Goal: Information Seeking & Learning: Check status

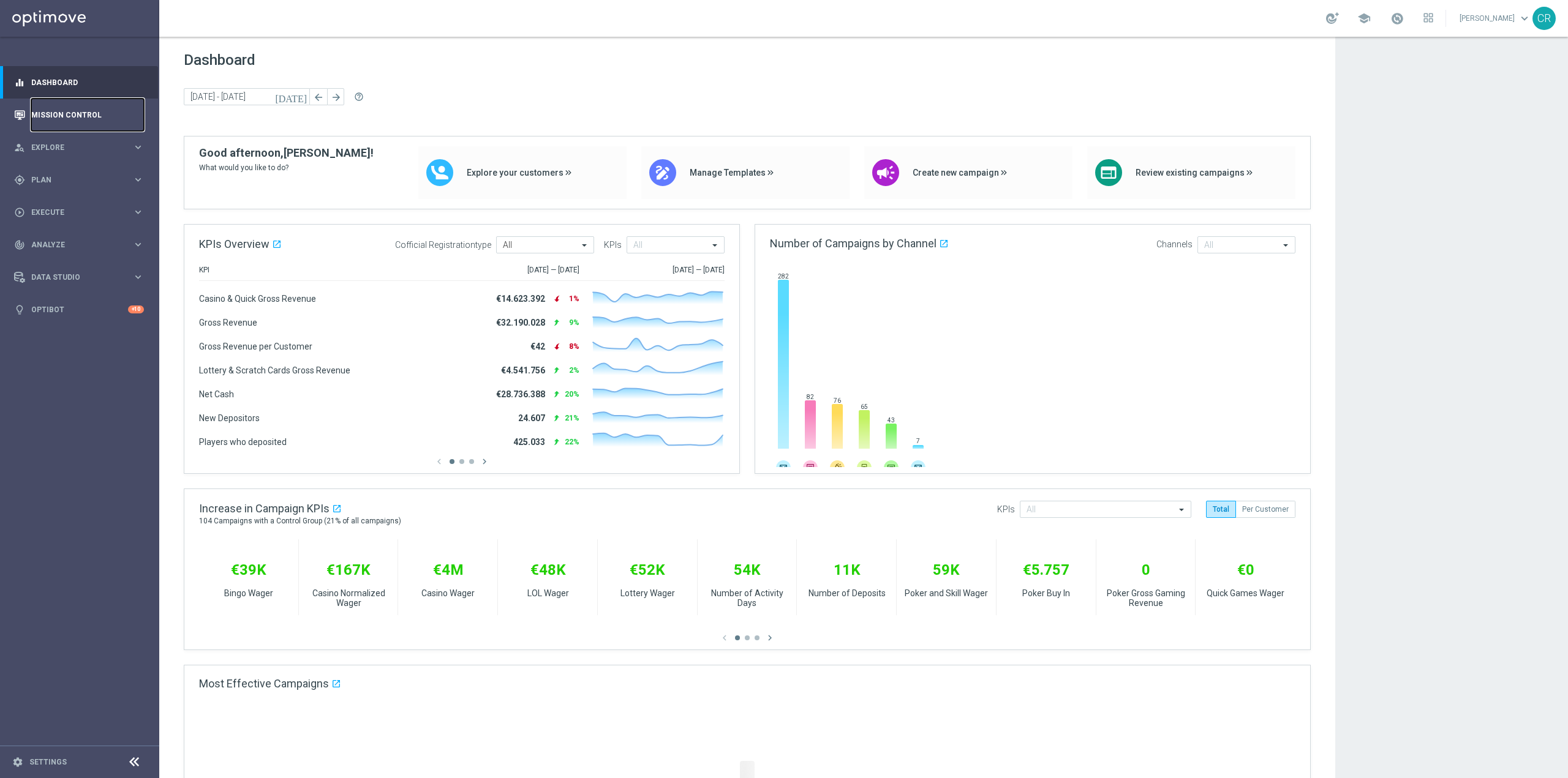
click at [72, 115] on link "Mission Control" at bounding box center [87, 114] width 113 height 32
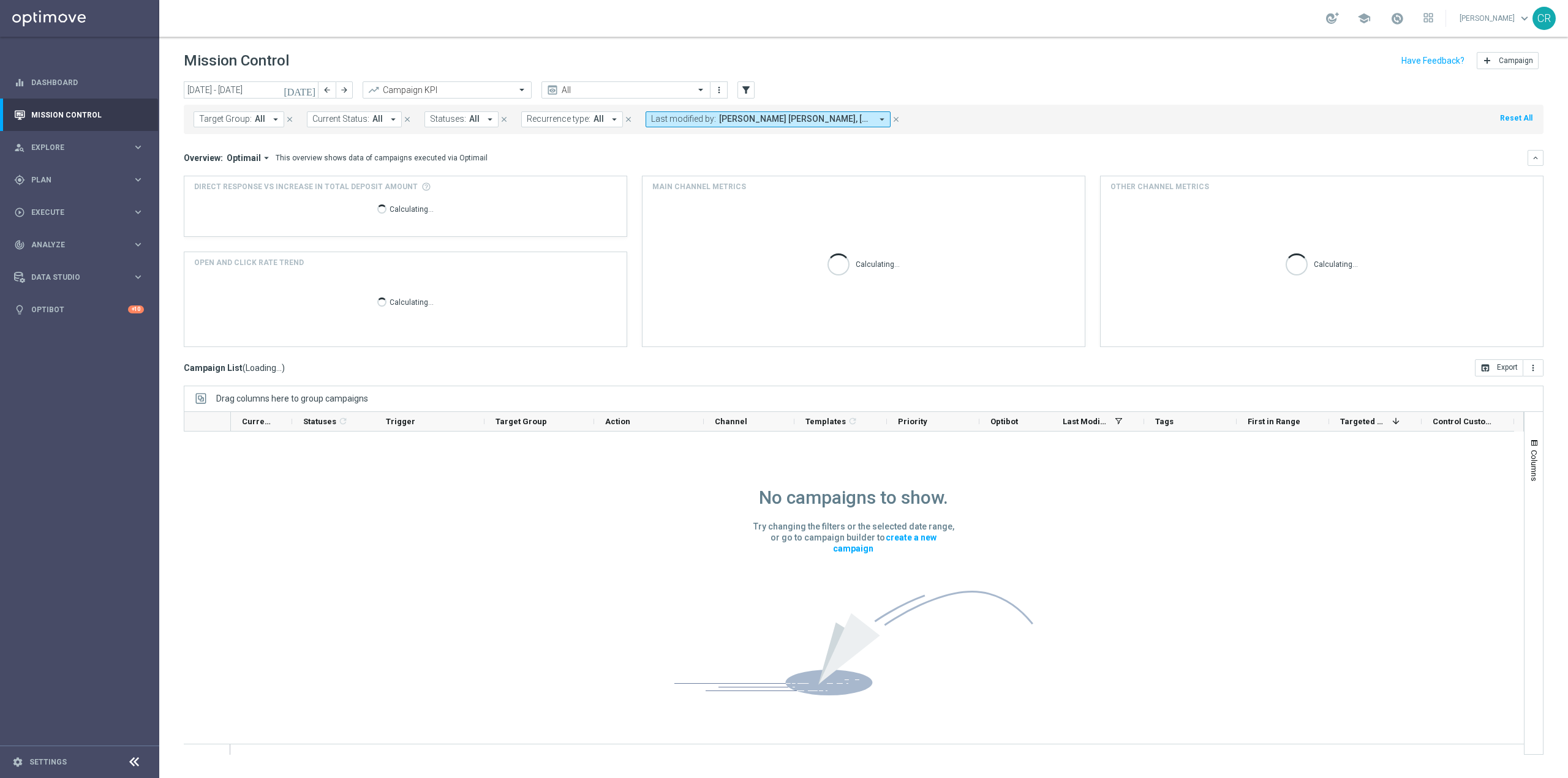
click at [309, 93] on icon "[DATE]" at bounding box center [300, 90] width 33 height 11
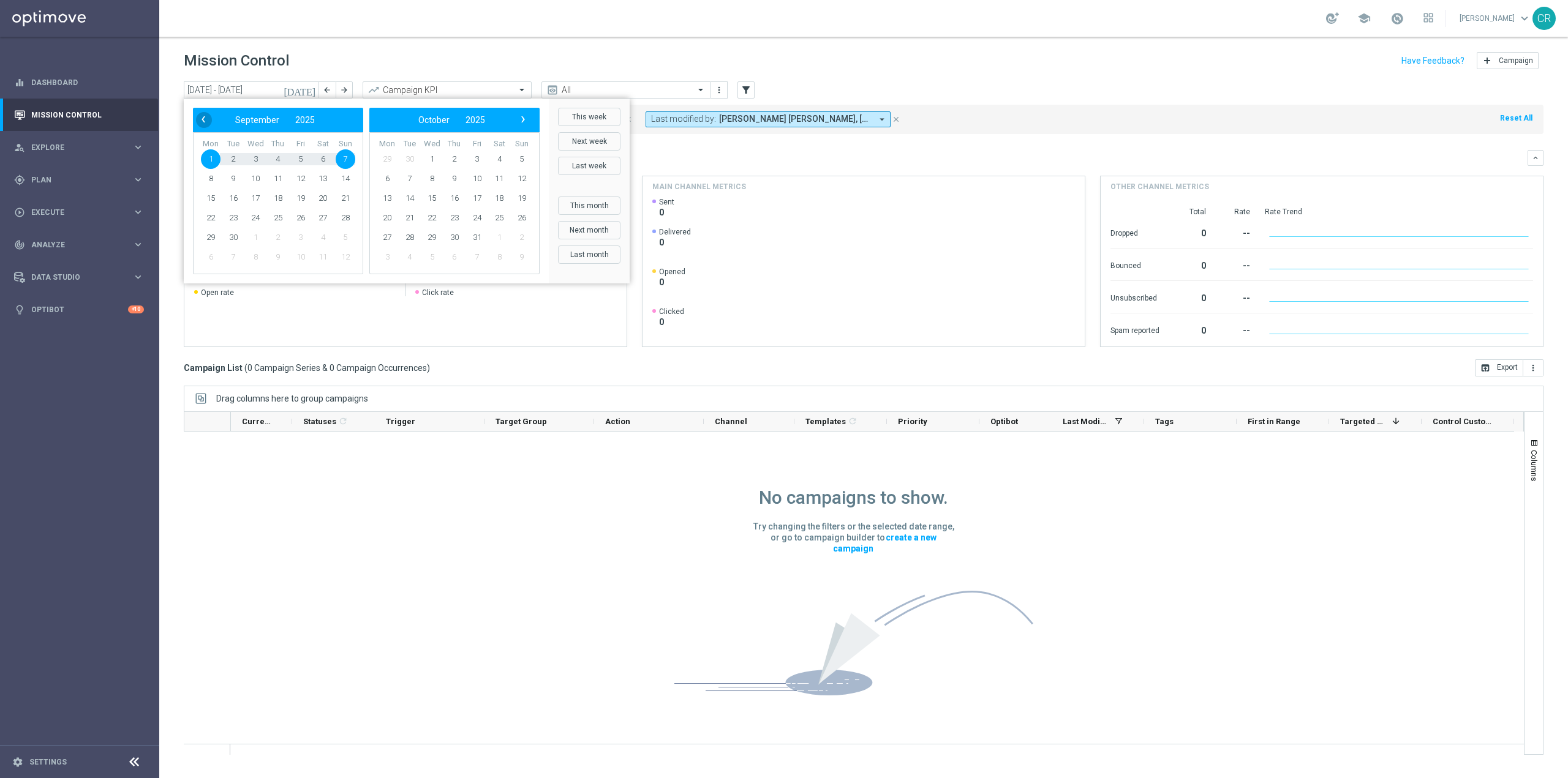
click at [201, 115] on span "‹" at bounding box center [203, 119] width 16 height 16
click at [211, 216] on span "21" at bounding box center [211, 218] width 19 height 19
click at [517, 182] on span "10" at bounding box center [522, 178] width 19 height 19
type input "21 Jul 2025 - 10 Aug 2025"
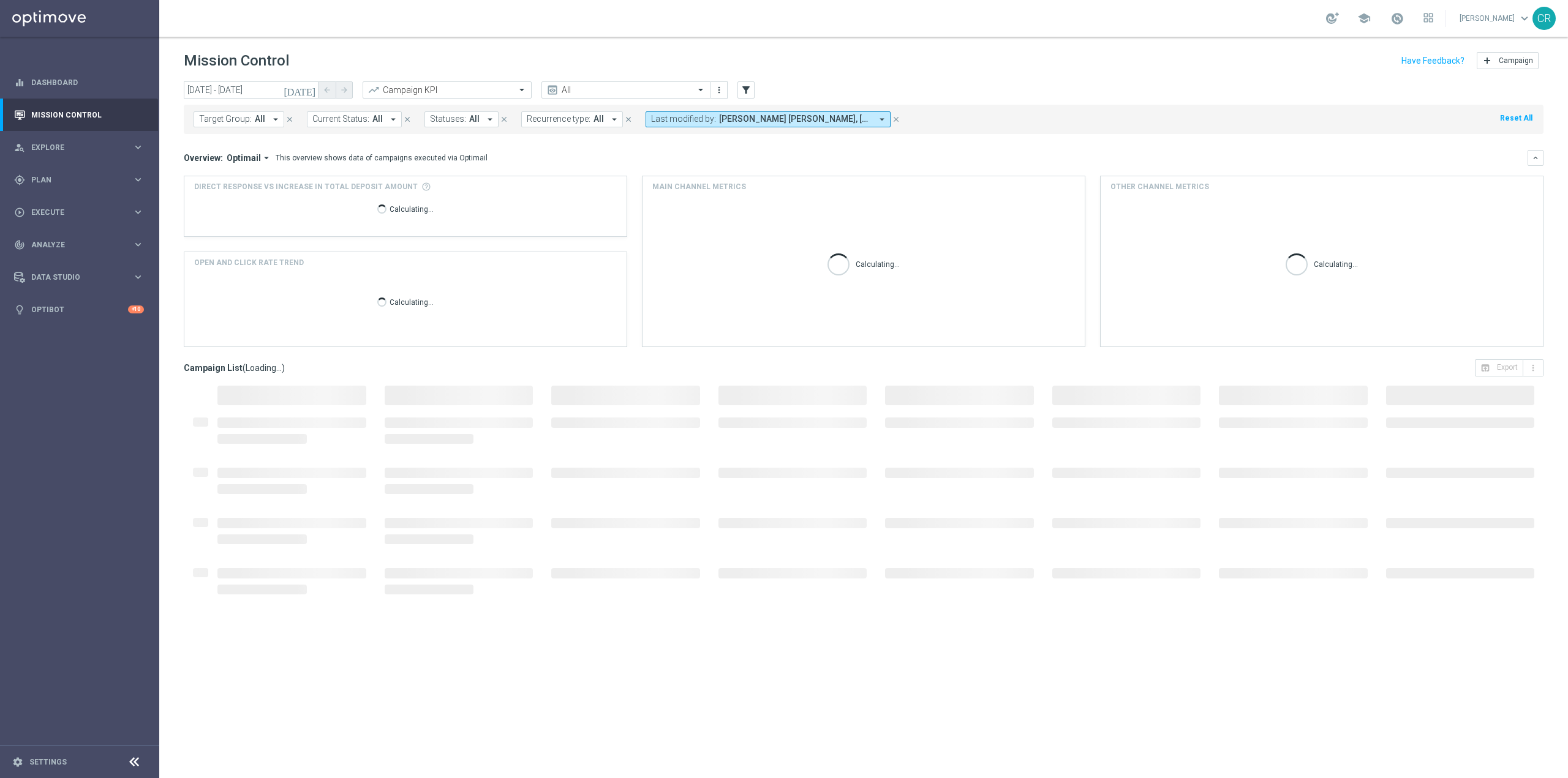
click at [226, 116] on span "Target Group:" at bounding box center [225, 119] width 52 height 10
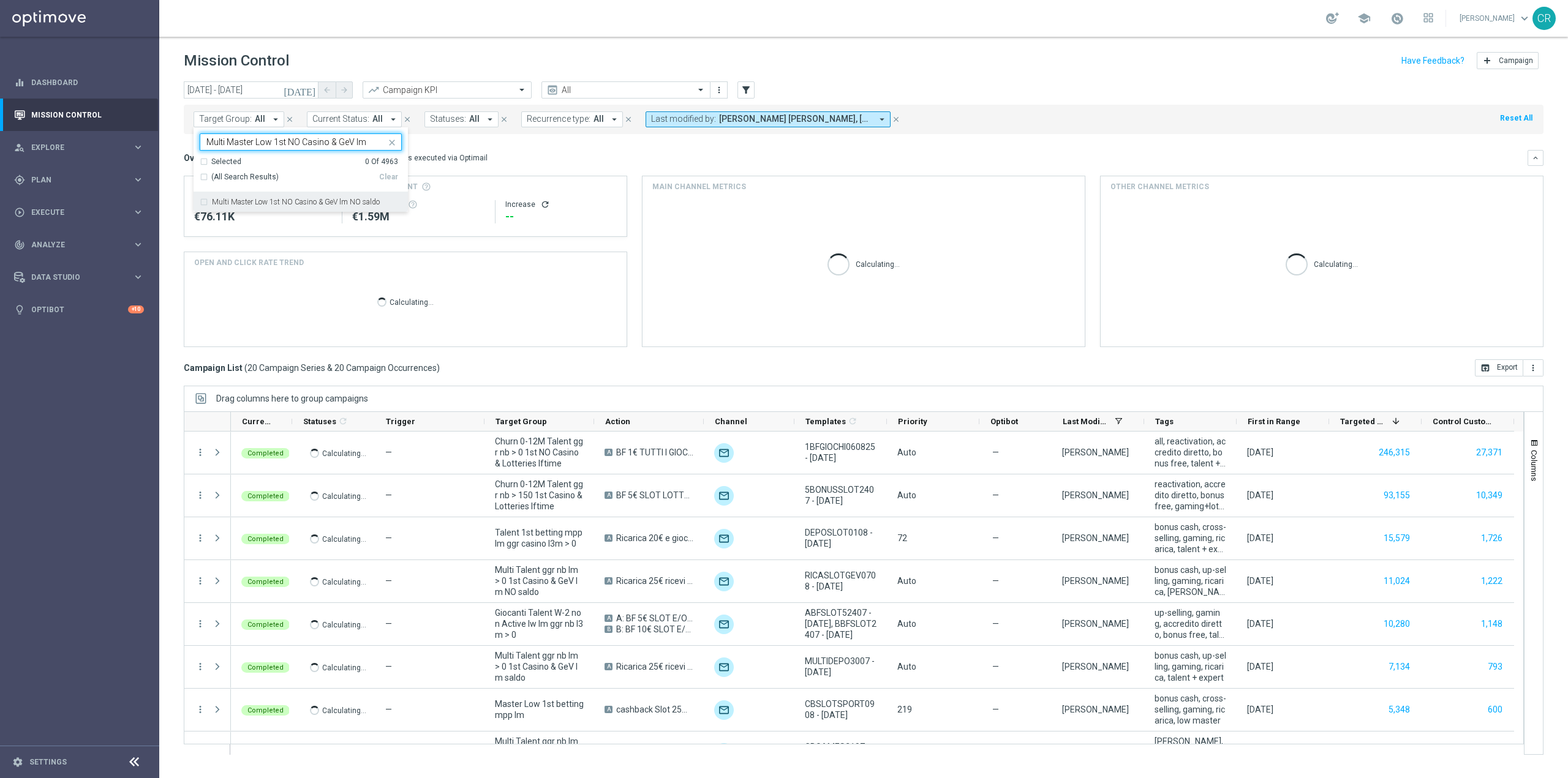
click at [248, 195] on div "Multi Master Low 1st NO Casino & GeV lm NO saldo" at bounding box center [300, 202] width 202 height 19
type input "Multi Master Low 1st NO Casino & GeV lm"
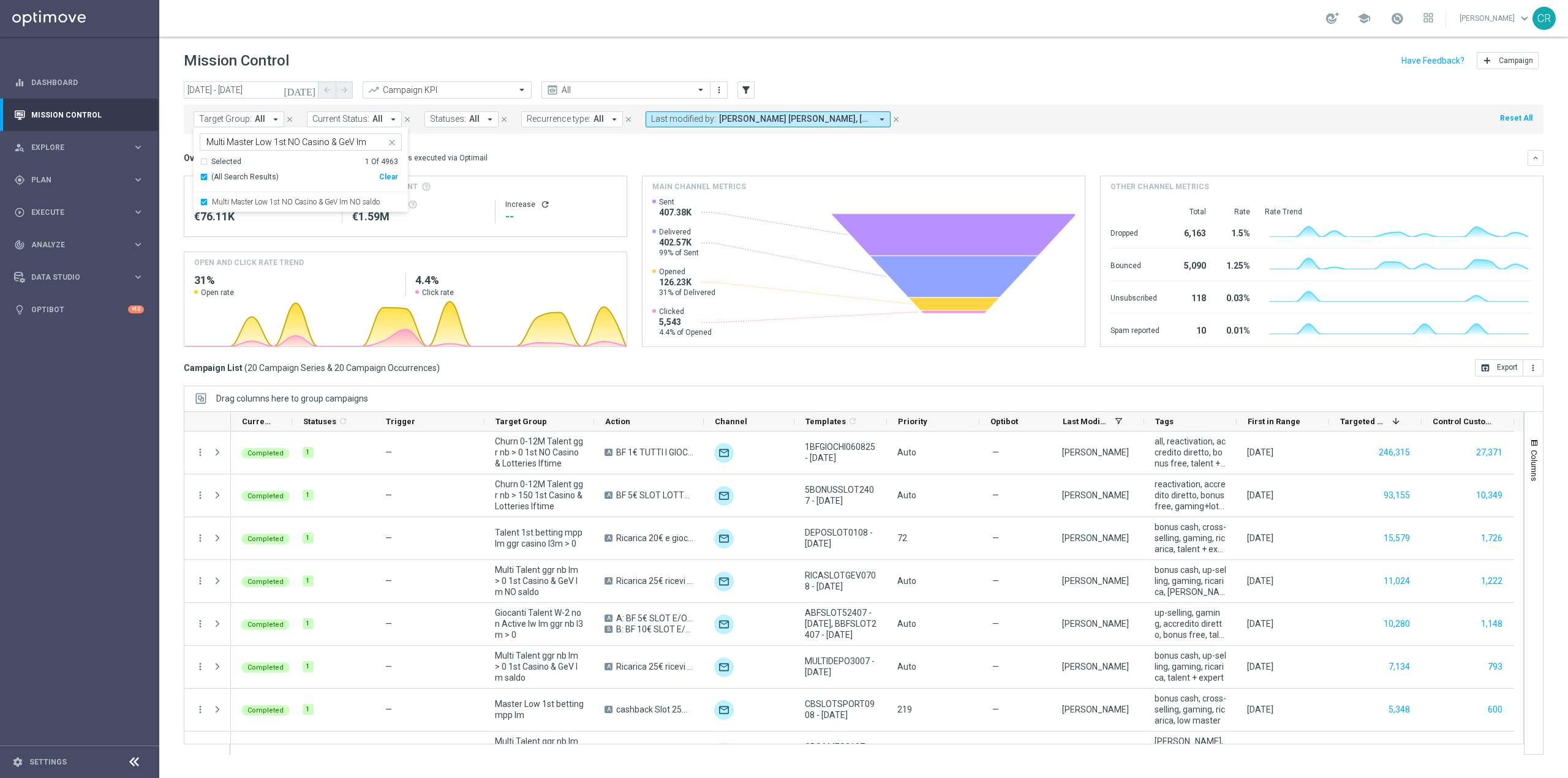
click at [520, 156] on div "Overview: Optimail arrow_drop_down This overview shows data of campaigns execut…" at bounding box center [856, 157] width 1344 height 11
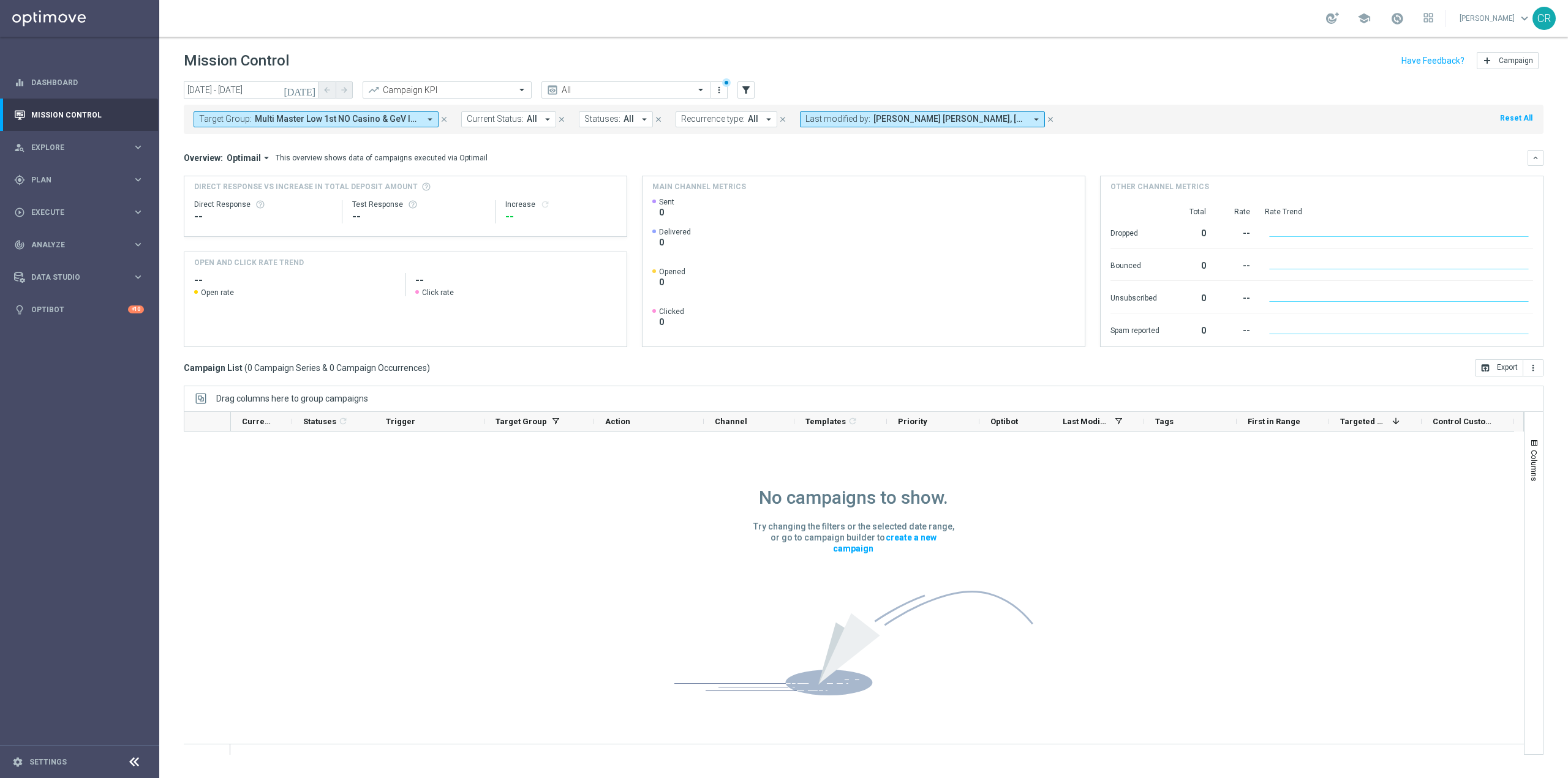
click at [1031, 116] on icon "arrow_drop_down" at bounding box center [1036, 119] width 11 height 11
click at [841, 175] on span "(All Search Results)" at bounding box center [852, 177] width 68 height 10
type input "andrea"
click at [1073, 143] on mini-dashboard "Overview: Optimail arrow_drop_down This overview shows data of campaigns execut…" at bounding box center [864, 247] width 1360 height 226
click at [1019, 121] on span "Andrea Bruschi, Andrea Cerra, Andrea Fraccasia, Carlos Eduardo Raffosalazar, Ma…" at bounding box center [950, 119] width 152 height 10
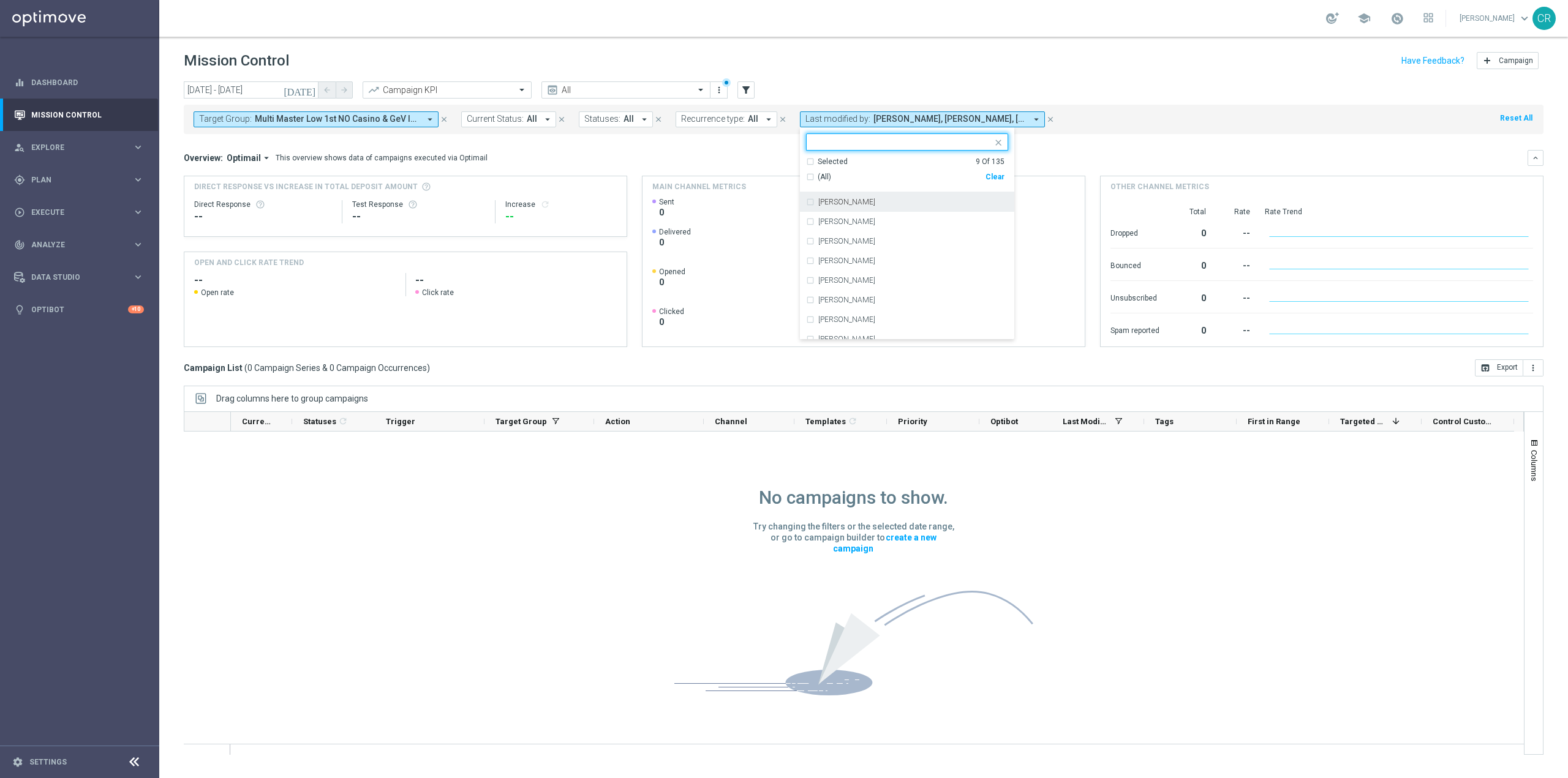
click at [983, 170] on div "(All) Clear" at bounding box center [905, 177] width 198 height 20
click at [0, 0] on div "Clear" at bounding box center [0, 0] width 0 height 0
click at [1038, 159] on div "Overview: Optimail arrow_drop_down This overview shows data of campaigns execut…" at bounding box center [856, 157] width 1344 height 11
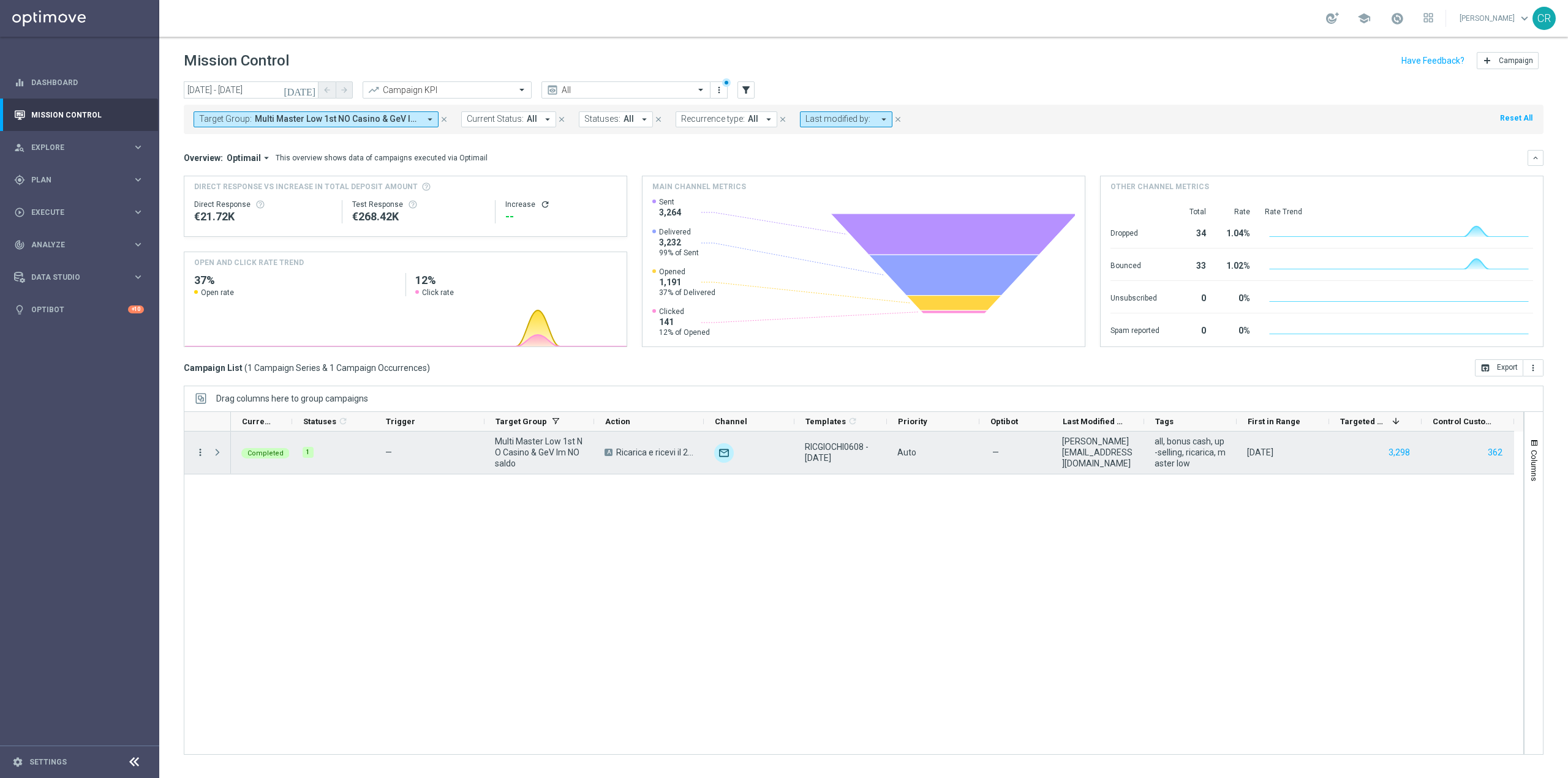
click at [199, 450] on icon "more_vert" at bounding box center [200, 452] width 11 height 11
click at [240, 527] on span "Go to Campaign Analysis" at bounding box center [268, 529] width 88 height 9
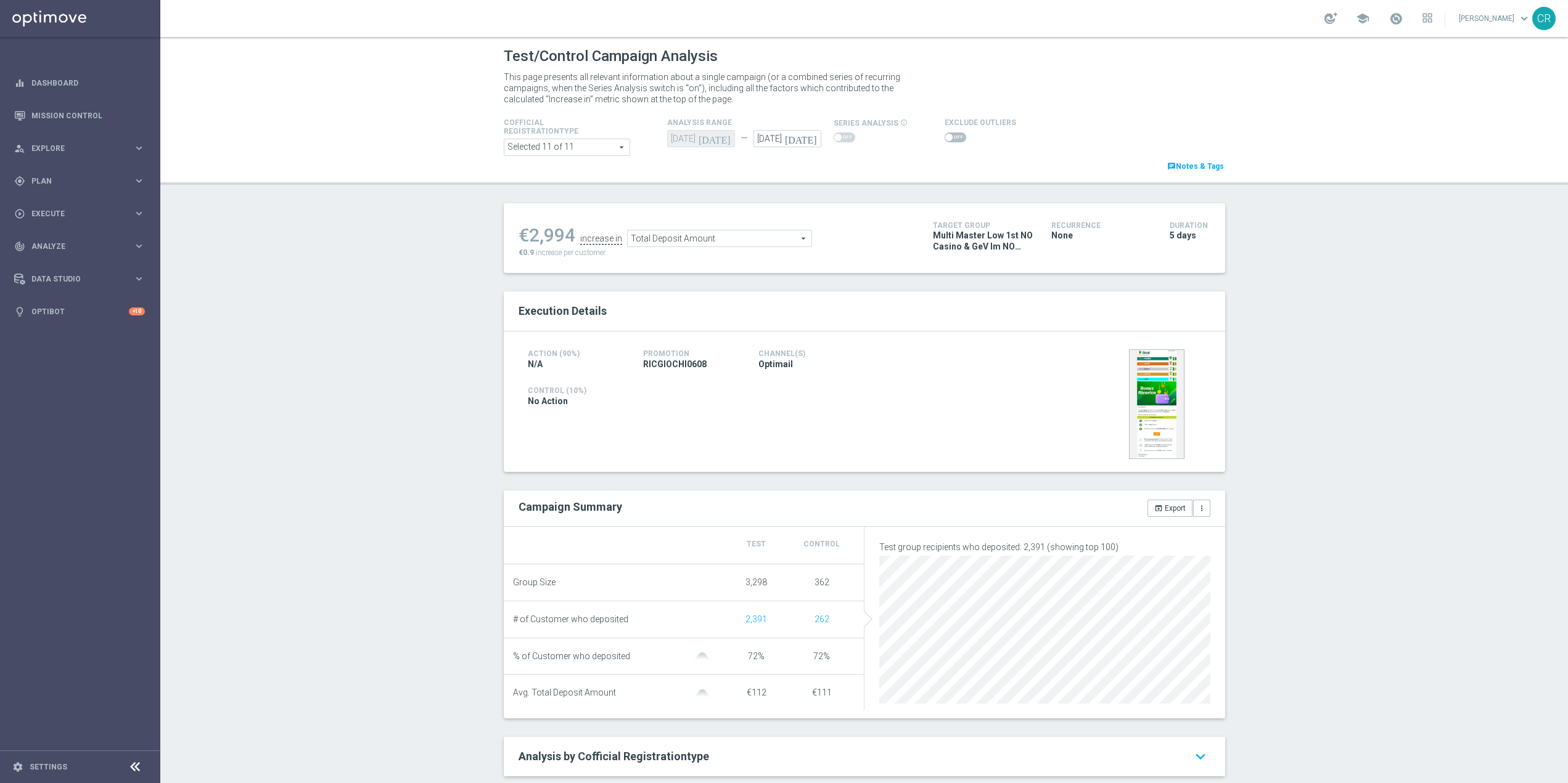
click at [735, 241] on span "Total Deposit Amount" at bounding box center [720, 239] width 184 height 16
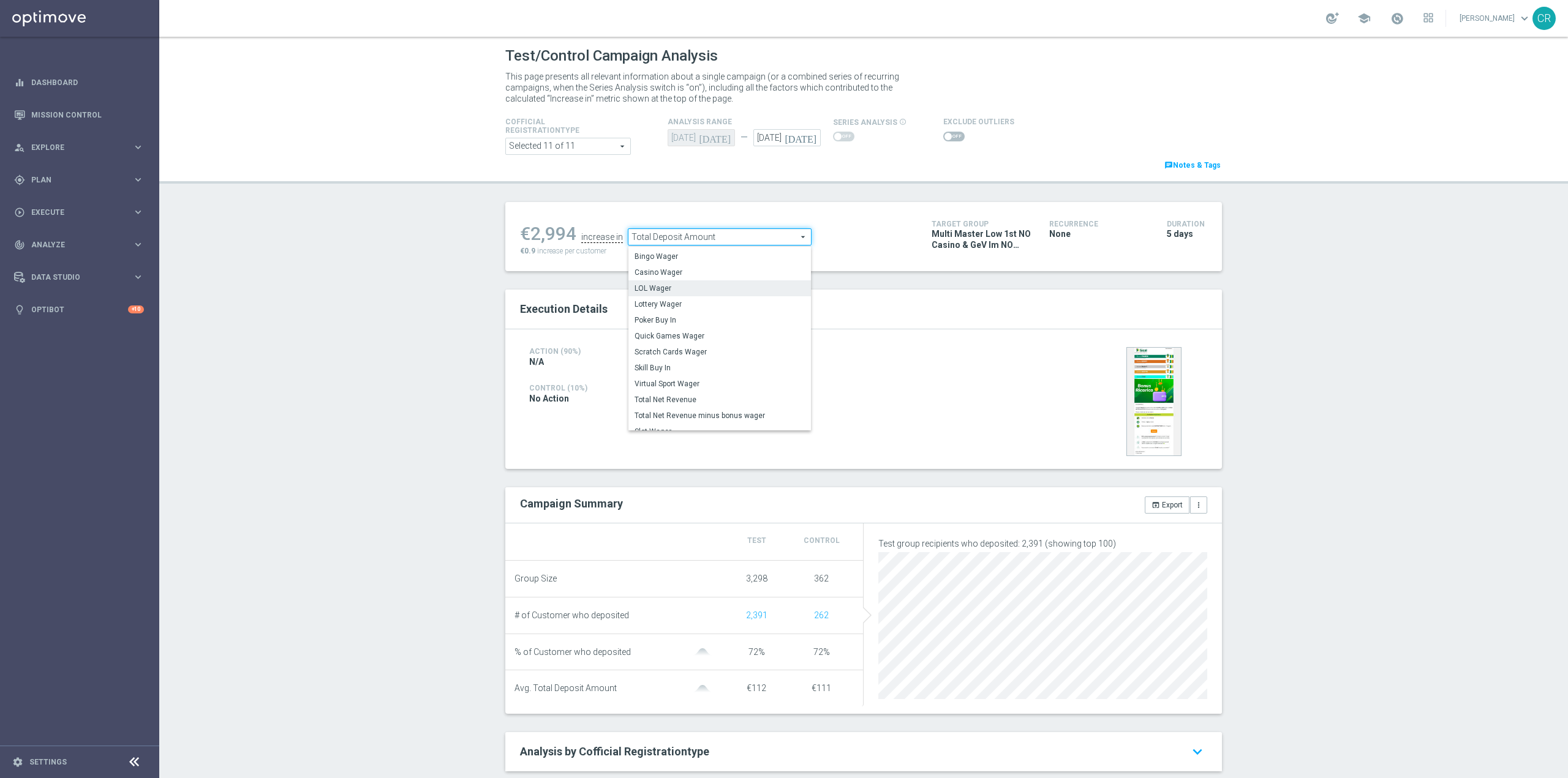
scroll to position [119, 0]
click at [717, 319] on span "Virtual Sport Wager" at bounding box center [719, 323] width 170 height 10
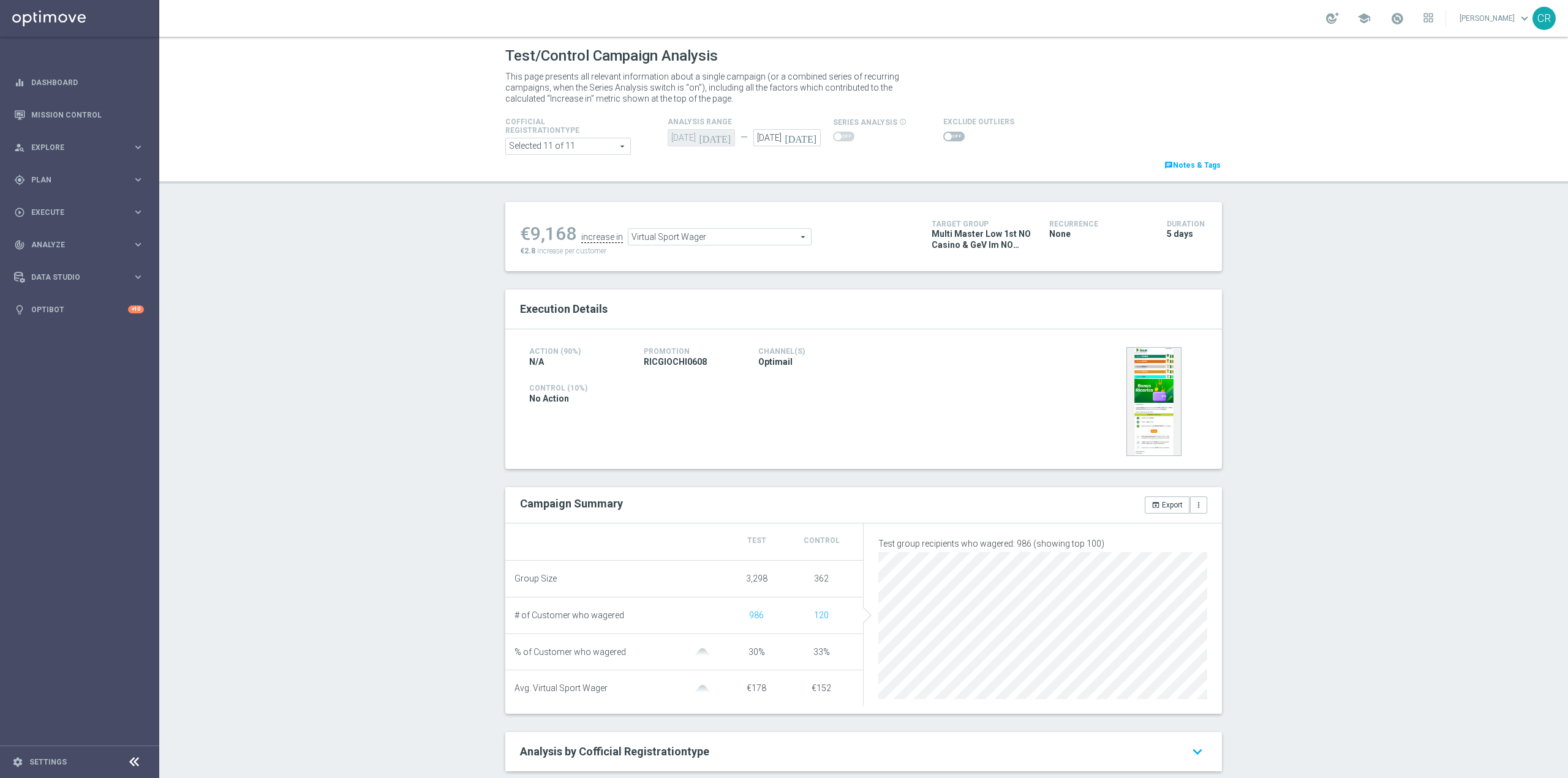
click at [743, 234] on span "Virtual Sport Wager" at bounding box center [720, 237] width 183 height 16
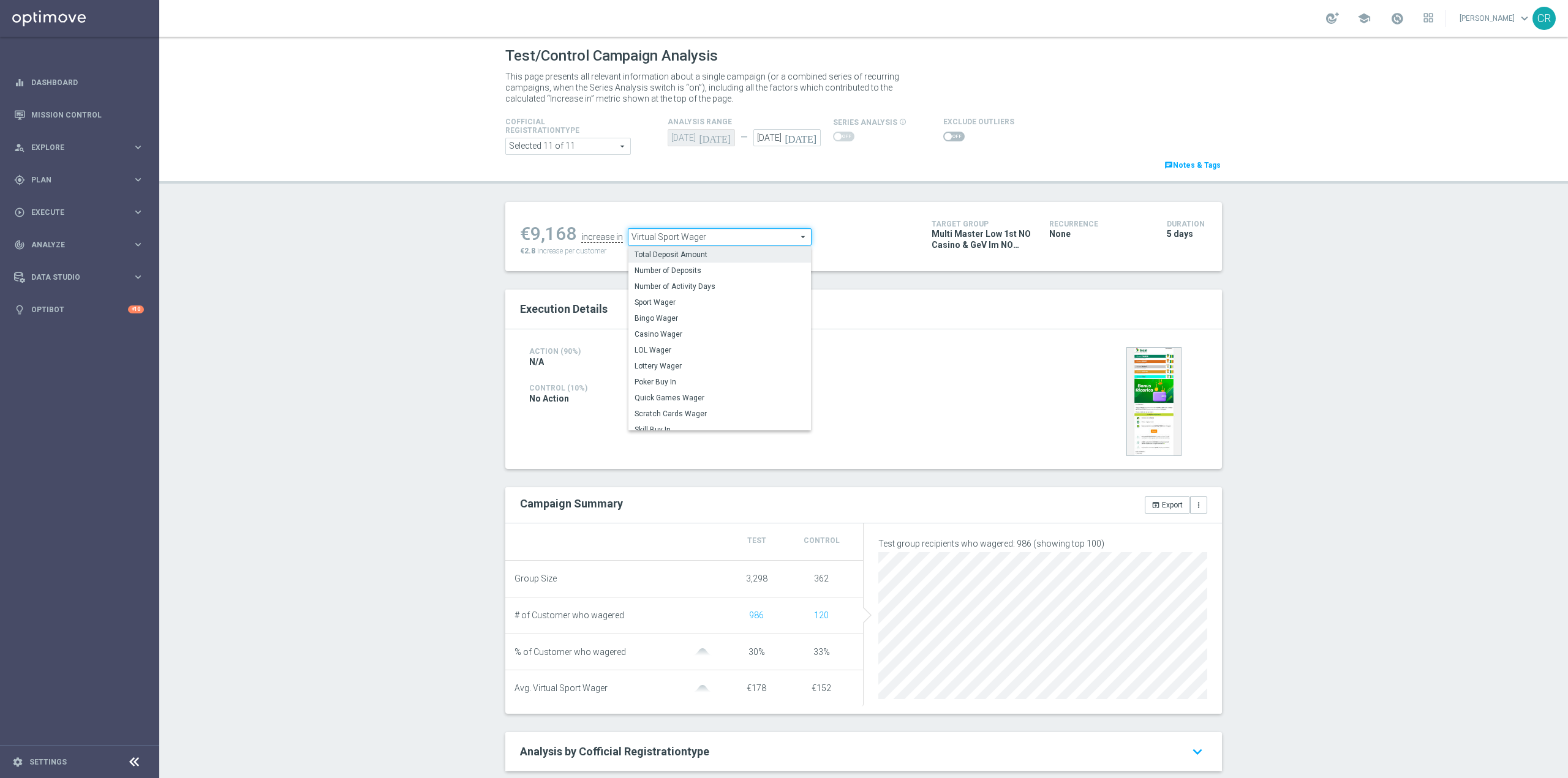
click at [744, 261] on label "Total Deposit Amount" at bounding box center [720, 255] width 183 height 16
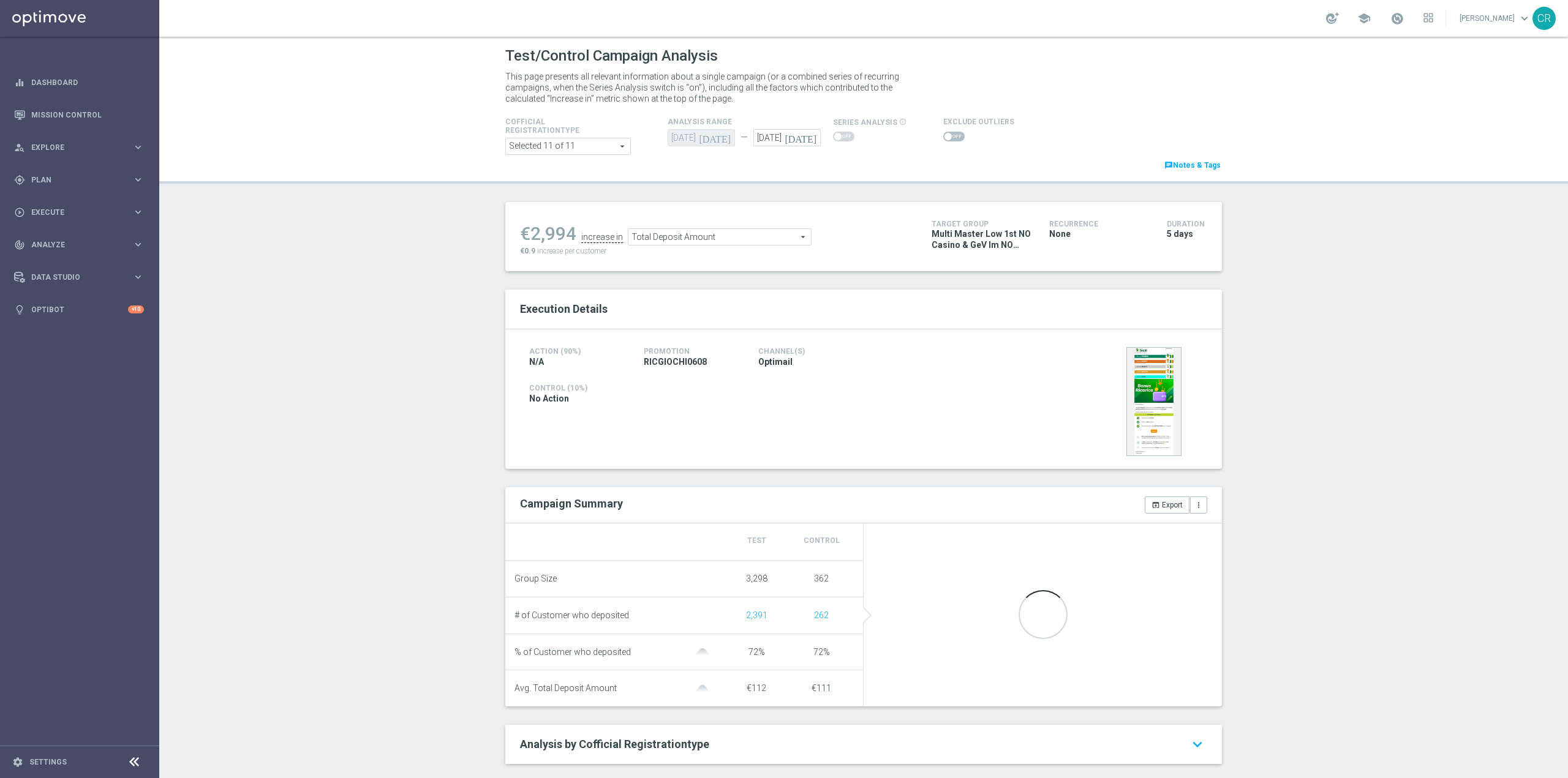
click at [793, 241] on span "Total Deposit Amount" at bounding box center [720, 237] width 183 height 16
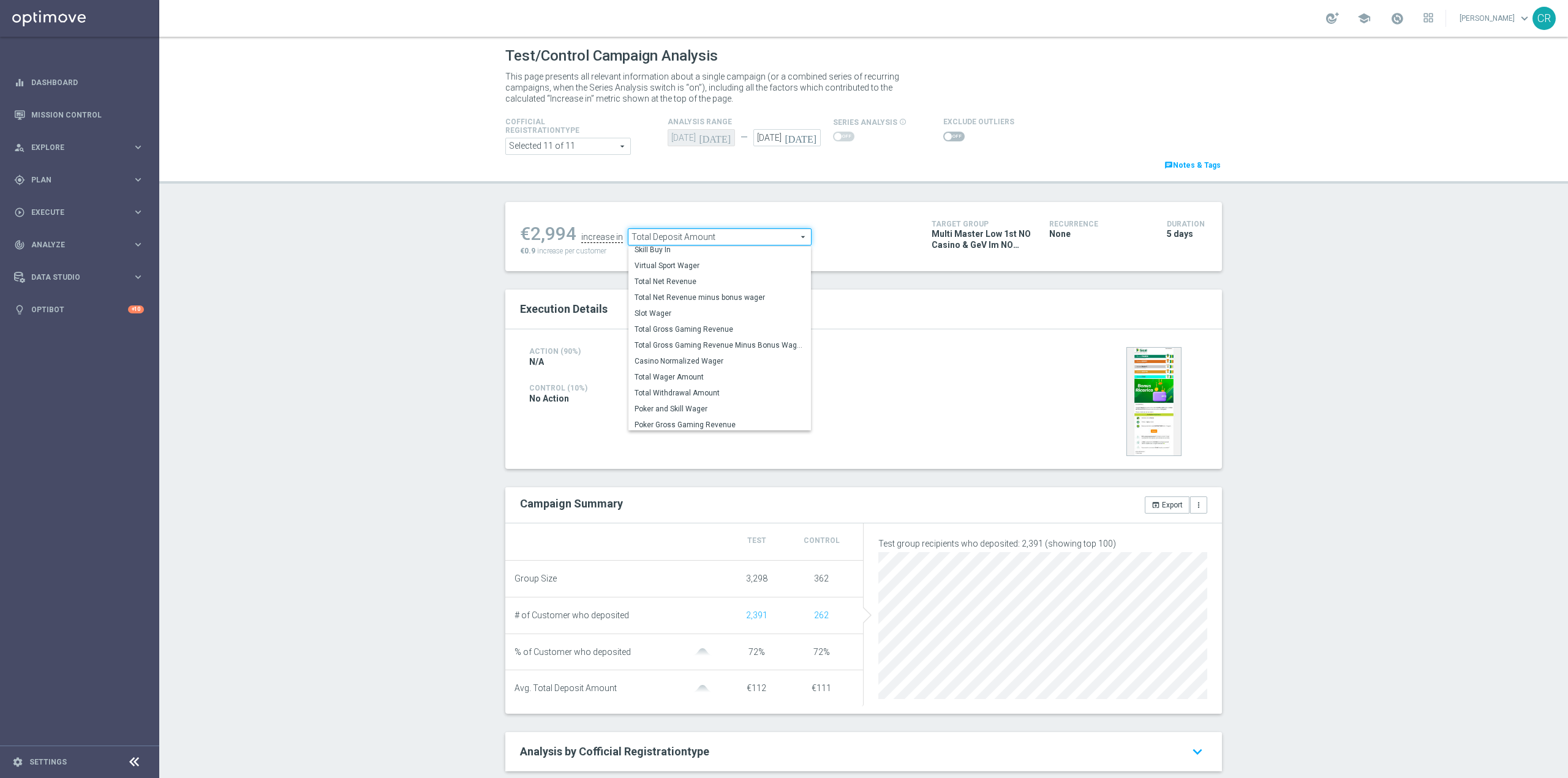
scroll to position [176, 0]
click at [732, 378] on span "Total Wager Amount" at bounding box center [719, 375] width 170 height 10
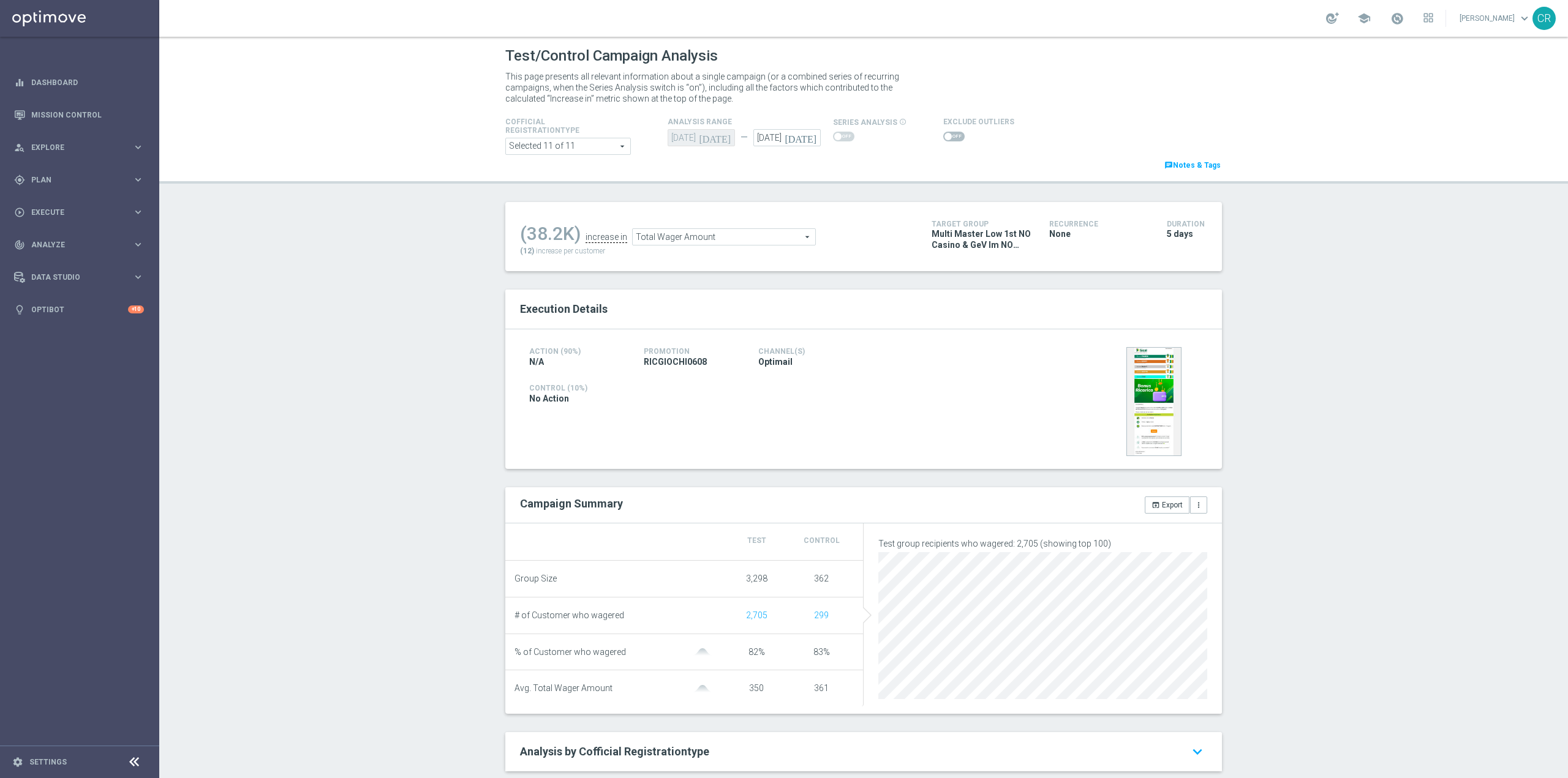
click at [753, 232] on span "Total Wager Amount" at bounding box center [724, 237] width 183 height 16
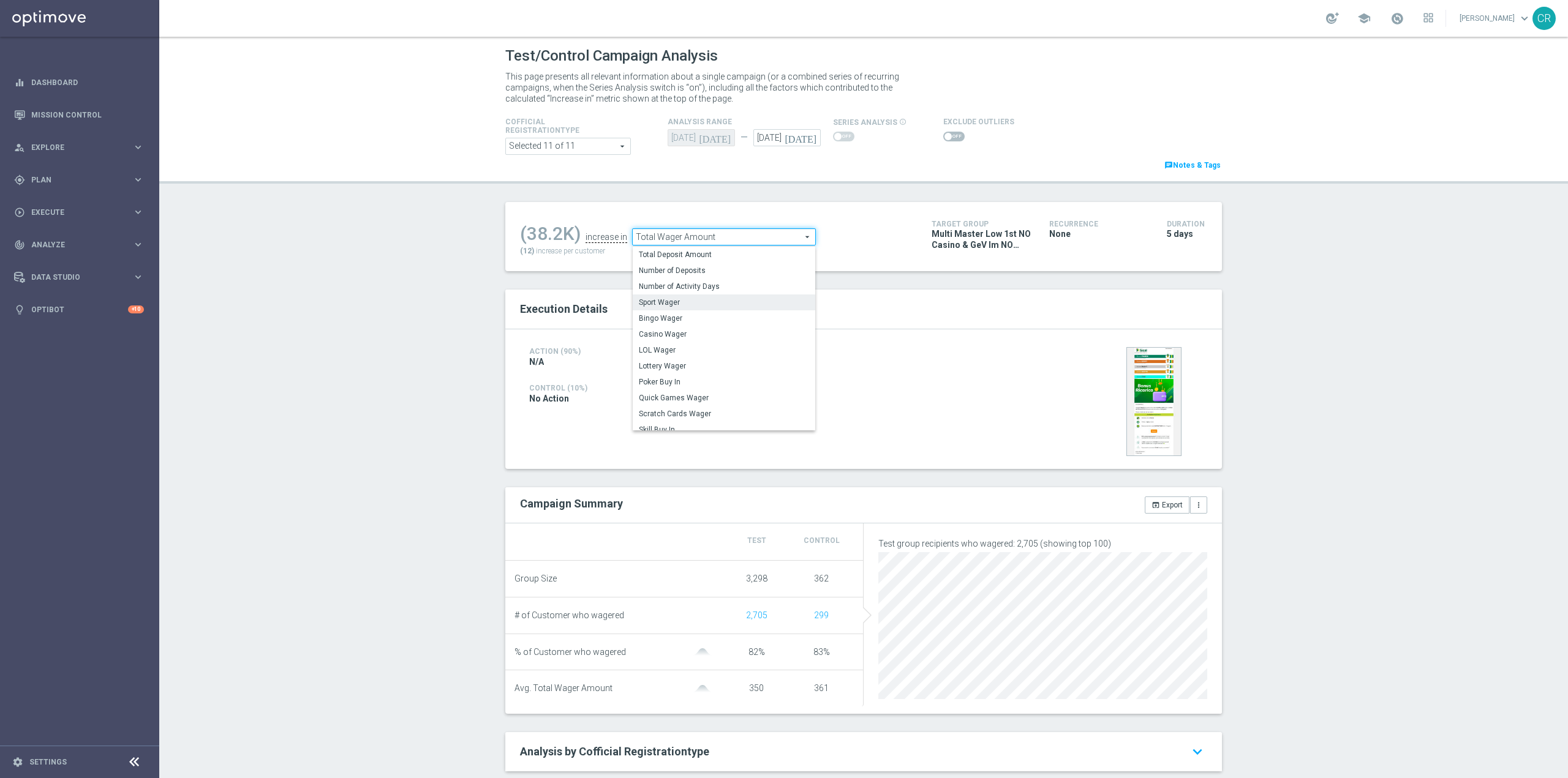
click at [750, 297] on label "Sport Wager" at bounding box center [724, 302] width 183 height 16
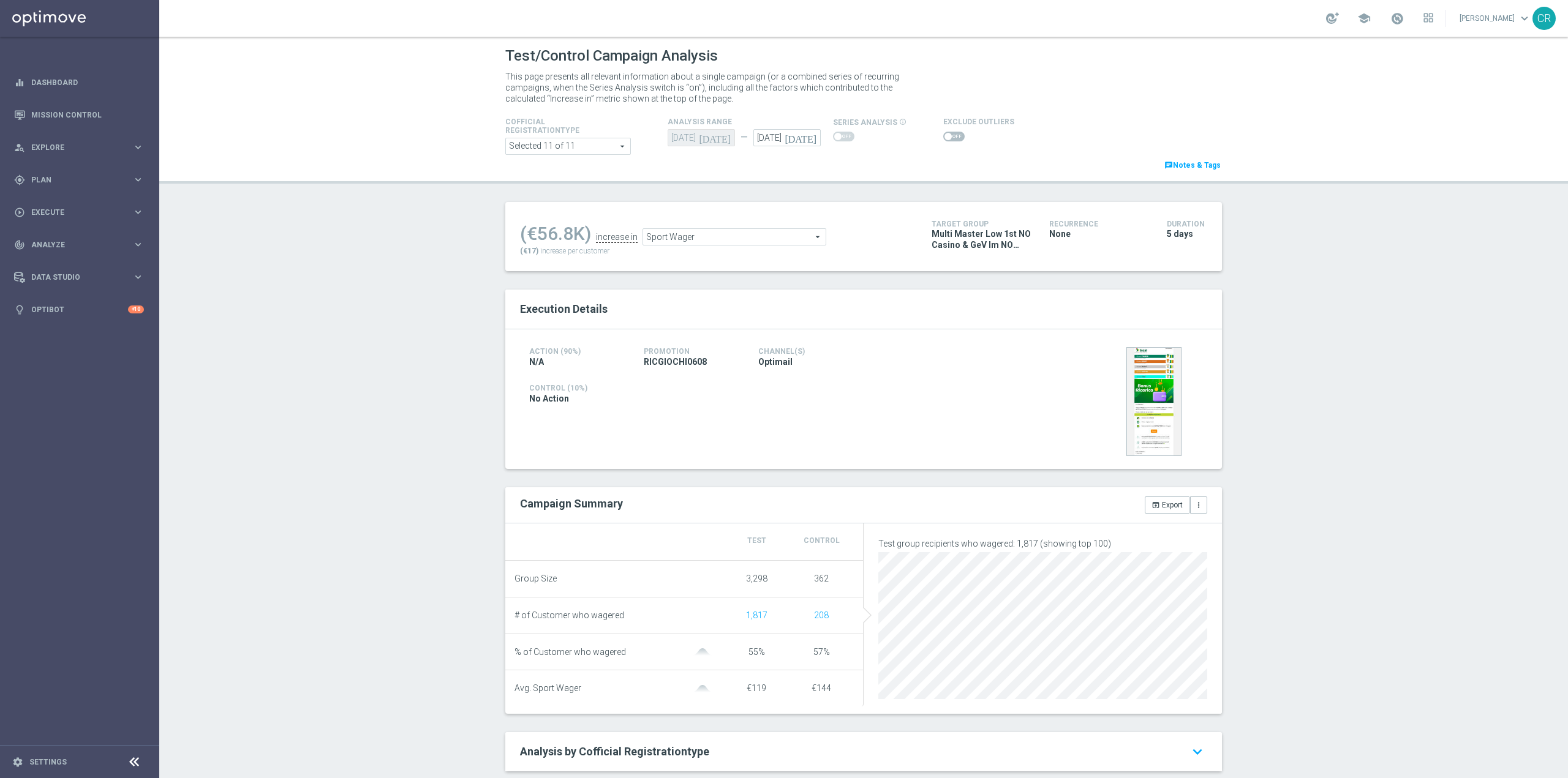
click at [768, 236] on span "Sport Wager" at bounding box center [734, 237] width 183 height 16
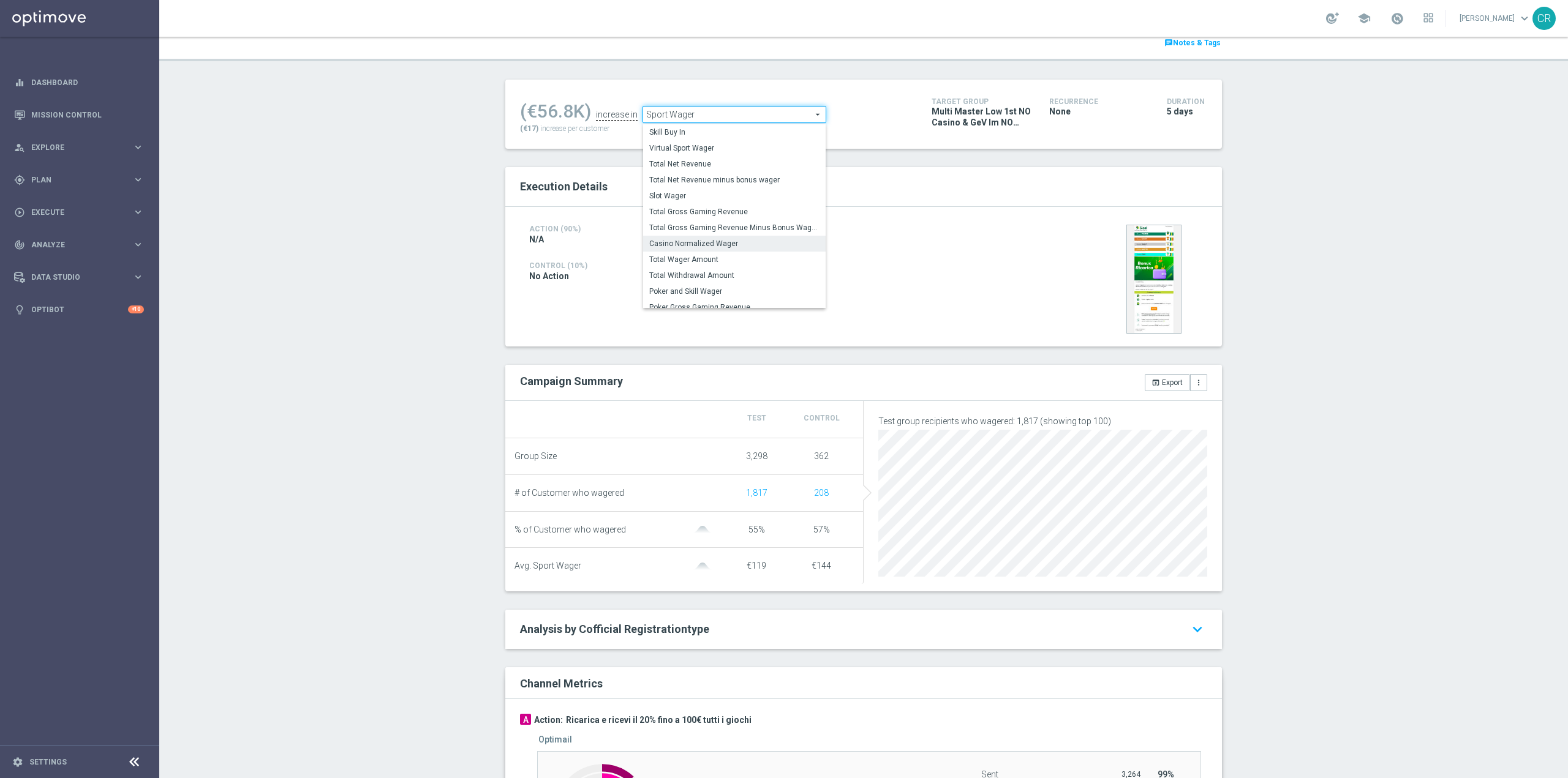
scroll to position [149, 0]
click at [745, 224] on label "Slot Wager" at bounding box center [734, 216] width 183 height 16
type input "Slot Wager"
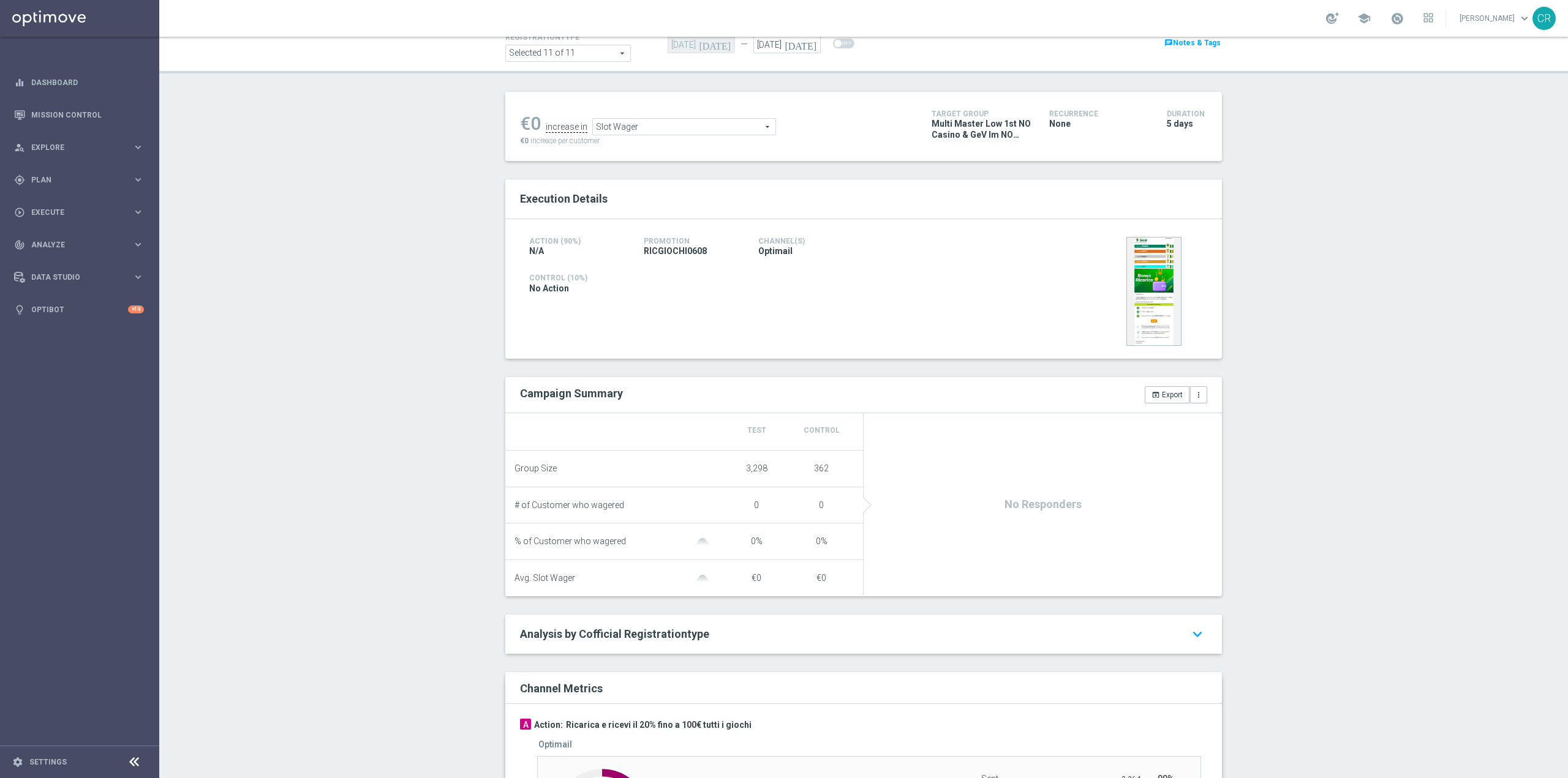
scroll to position [269, 0]
